Goal: Task Accomplishment & Management: Complete application form

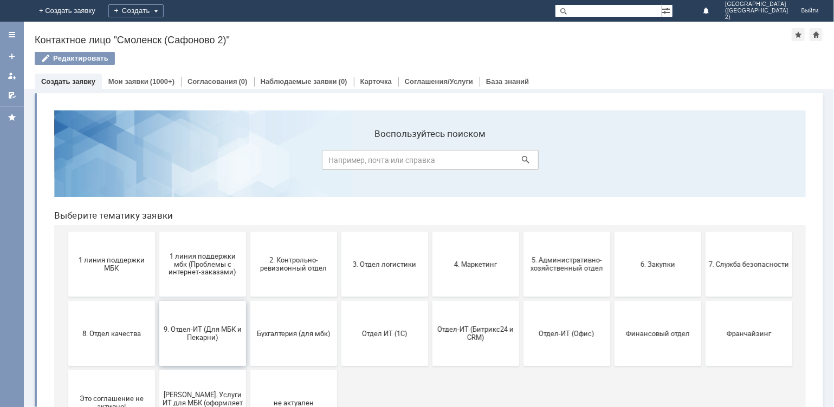
click at [218, 328] on span "9. Отдел-ИТ (Для МБК и Пекарни)" at bounding box center [202, 333] width 80 height 16
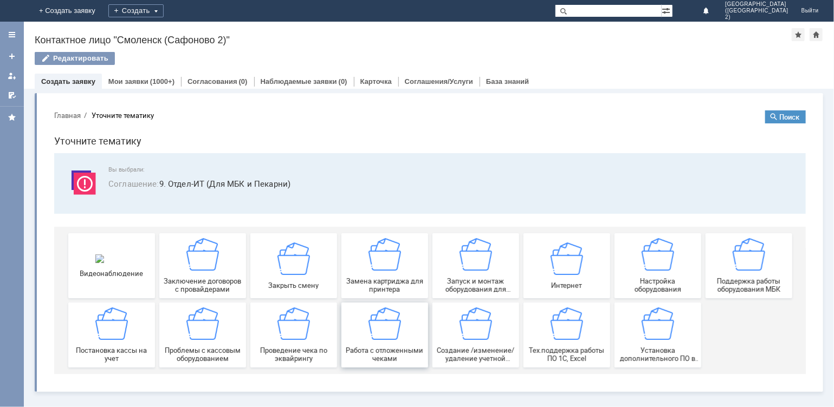
click at [391, 325] on img at bounding box center [384, 323] width 33 height 33
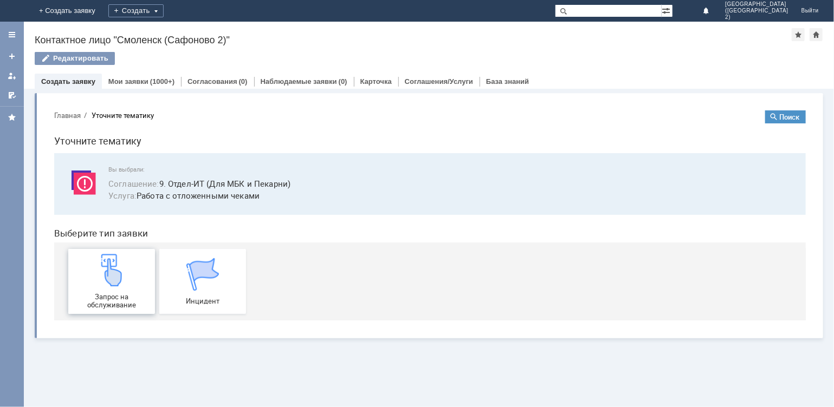
click at [129, 281] on div "Запрос на обслуживание" at bounding box center [111, 281] width 80 height 55
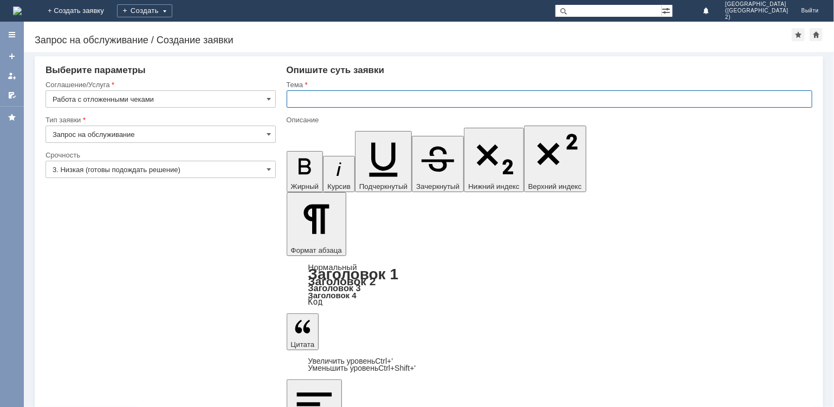
click at [334, 98] on input "text" at bounding box center [550, 98] width 526 height 17
type input "отл чек"
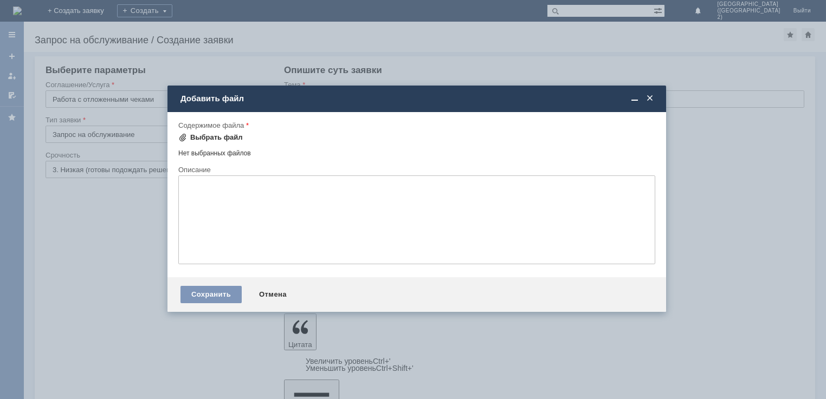
click at [211, 137] on div "Выбрать файл" at bounding box center [216, 137] width 53 height 9
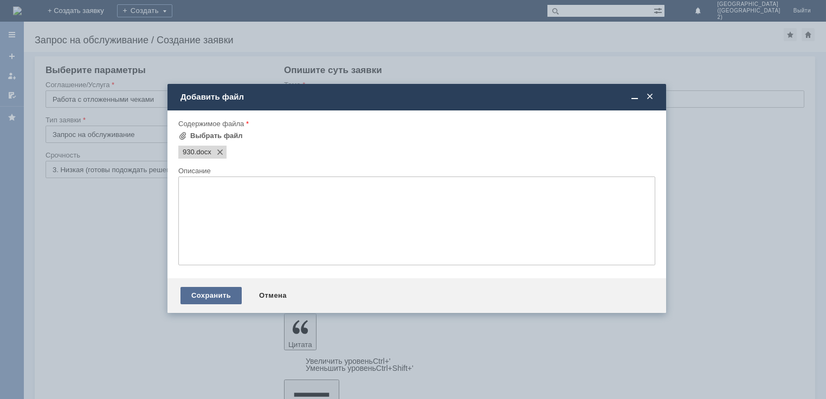
click at [212, 293] on div "Сохранить" at bounding box center [210, 295] width 61 height 17
